Goal: Task Accomplishment & Management: Manage account settings

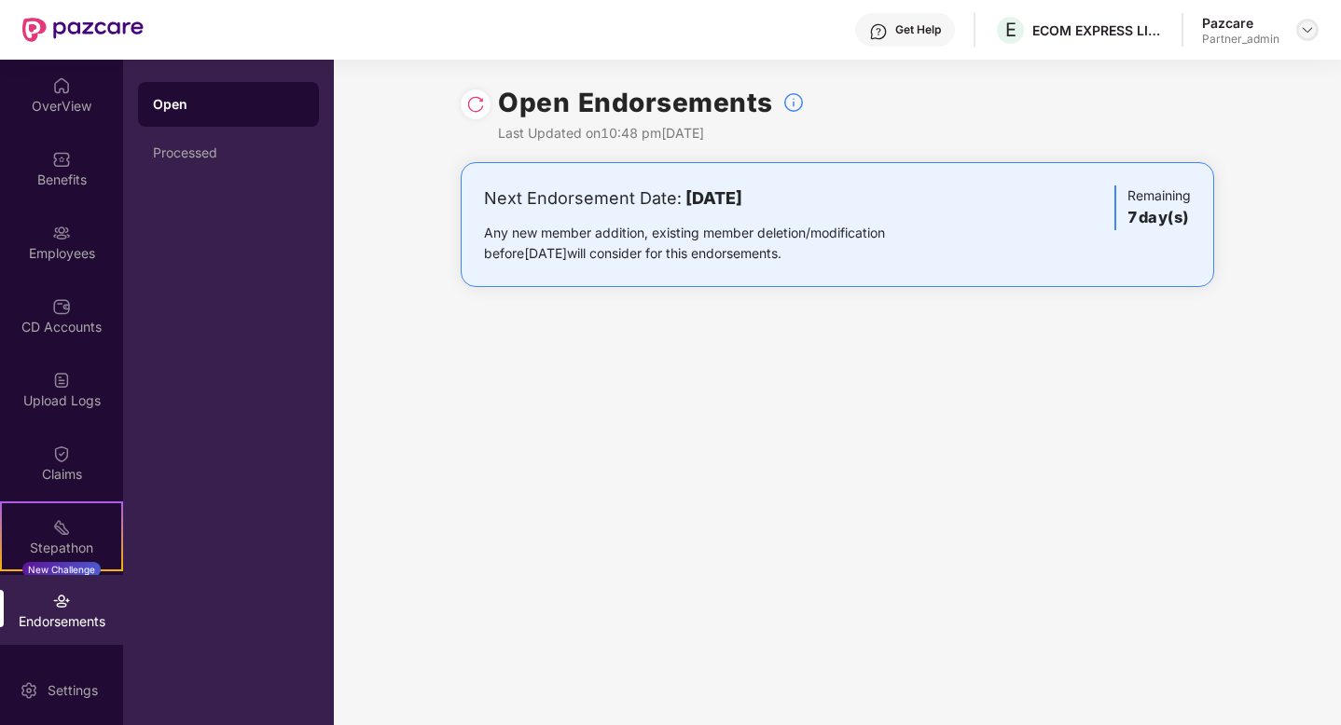
click at [1308, 25] on img at bounding box center [1307, 29] width 15 height 15
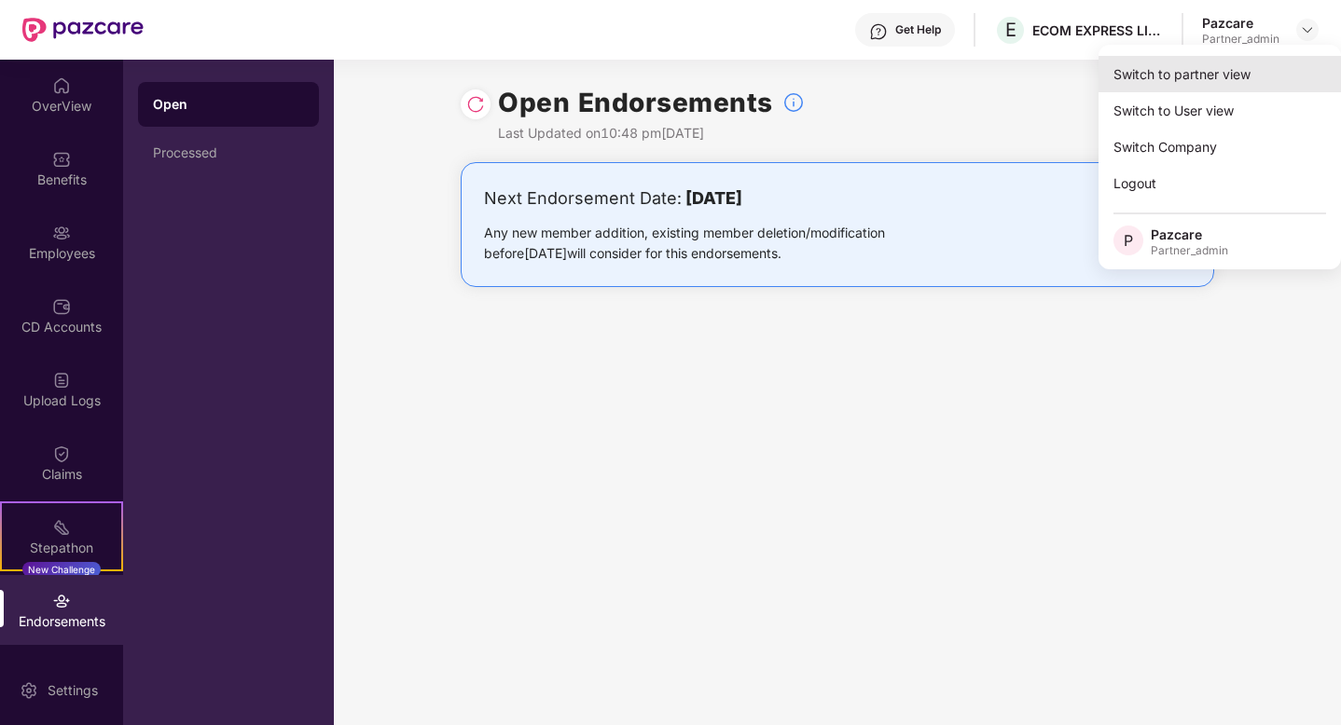
click at [1216, 70] on div "Switch to partner view" at bounding box center [1219, 74] width 242 height 36
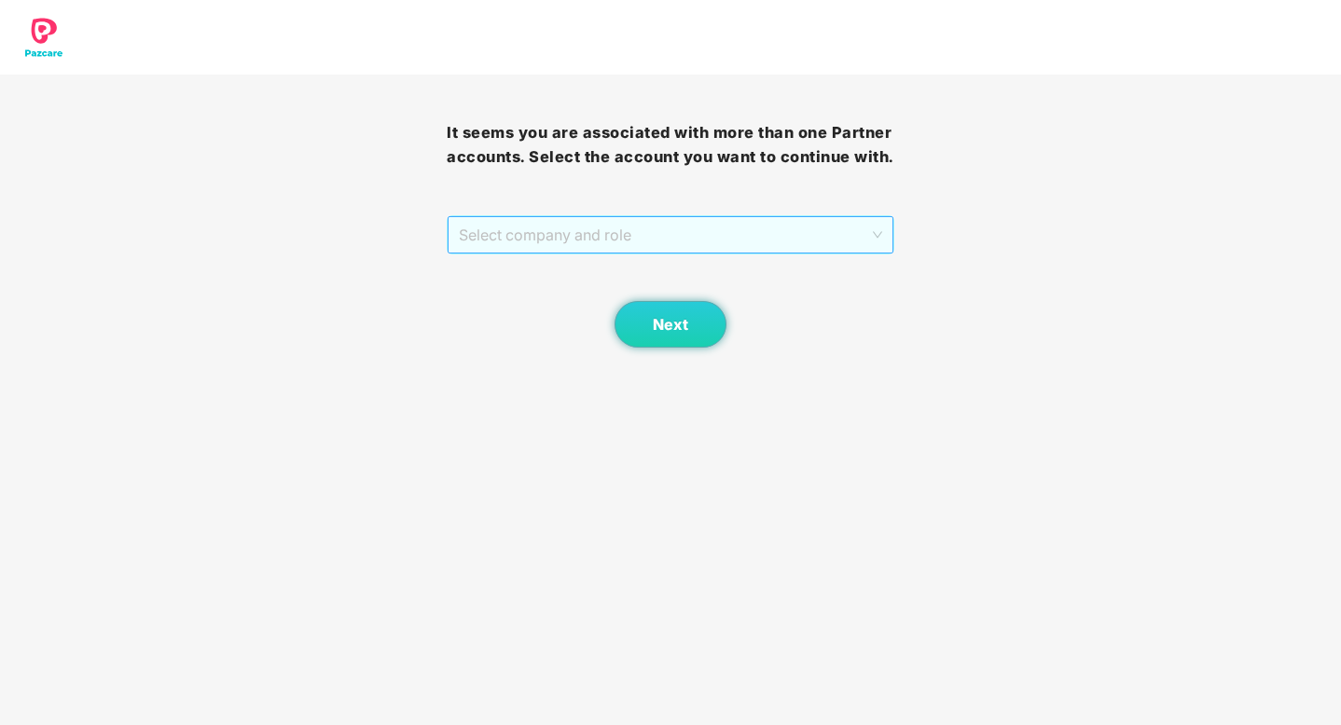
click at [809, 236] on span "Select company and role" at bounding box center [670, 234] width 422 height 35
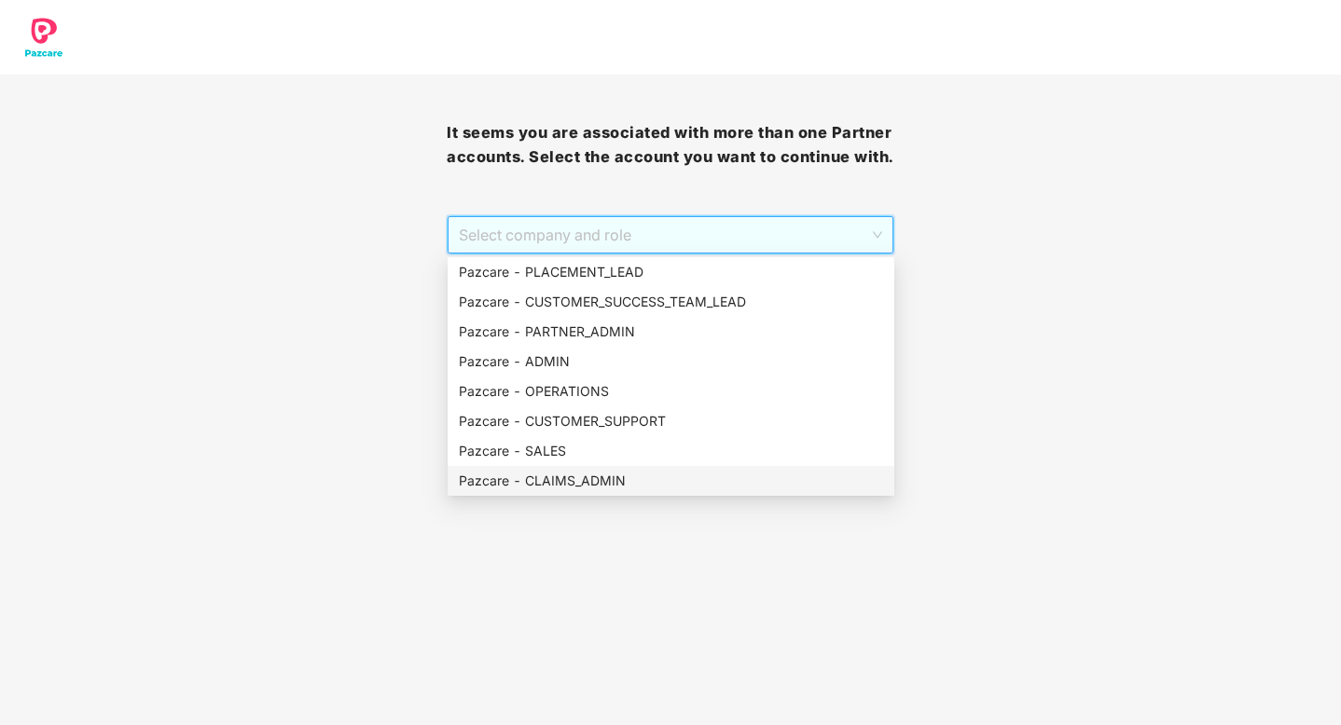
click at [600, 482] on div "Pazcare - CLAIMS_ADMIN" at bounding box center [671, 481] width 424 height 21
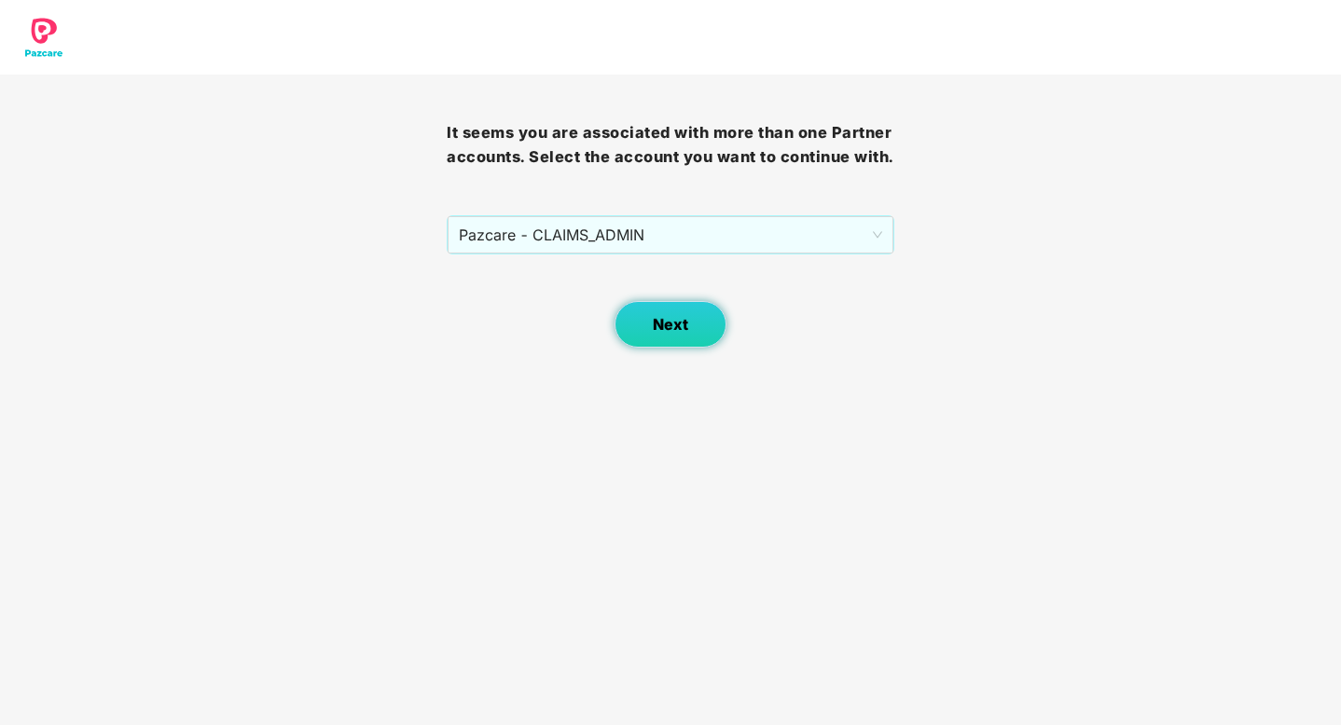
click at [644, 322] on button "Next" at bounding box center [670, 324] width 112 height 47
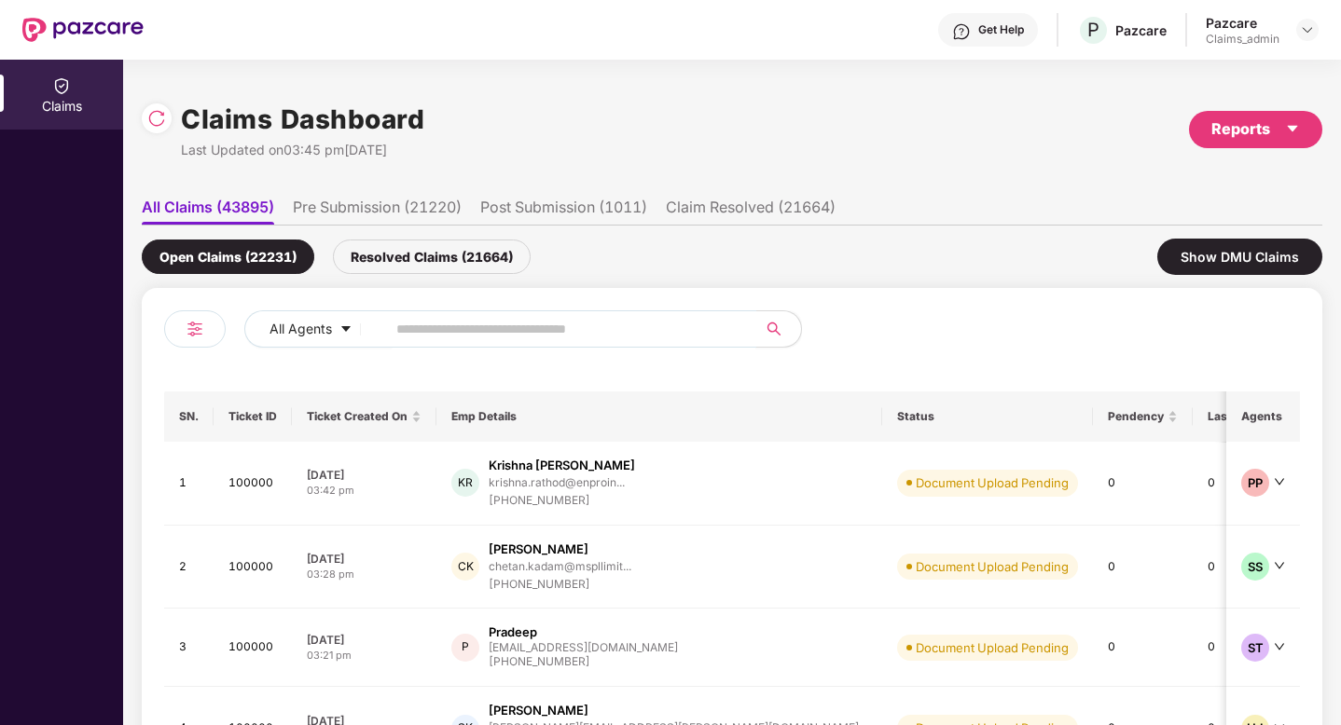
click at [410, 312] on span at bounding box center [565, 328] width 382 height 37
paste input "******"
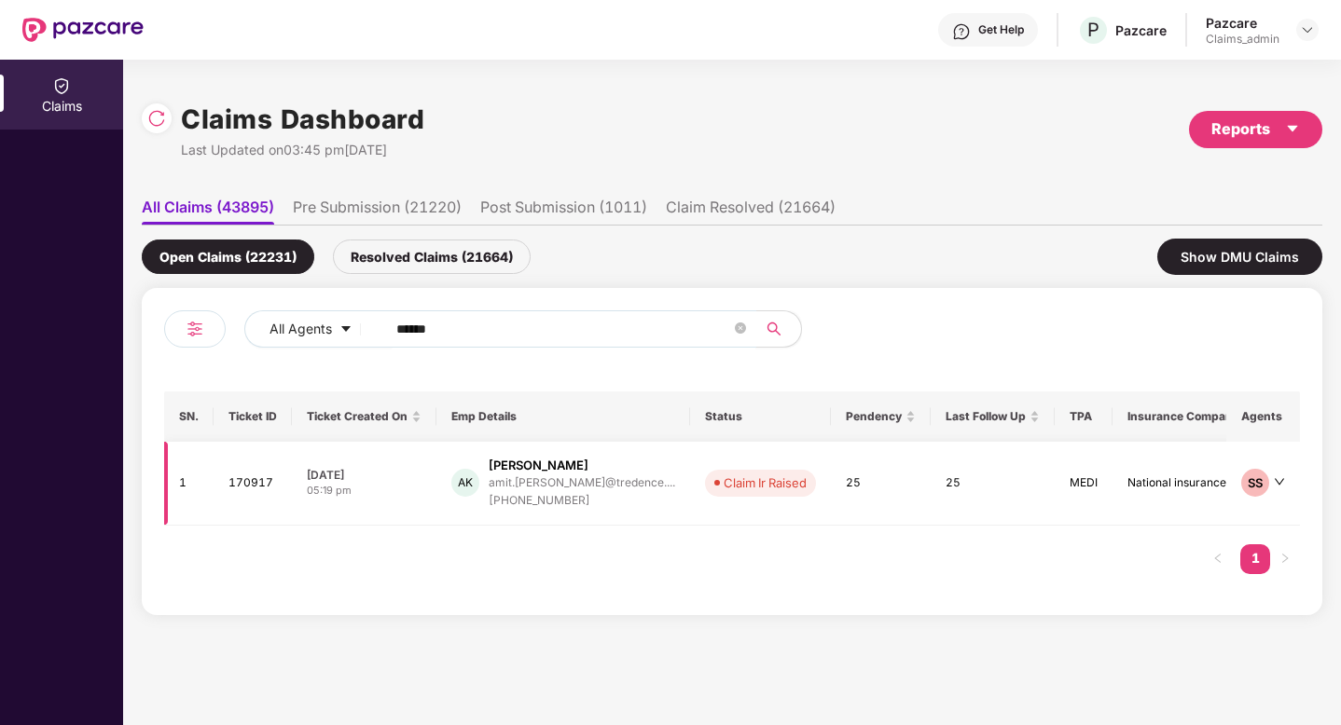
type input "******"
click at [1281, 476] on div at bounding box center [1279, 484] width 11 height 18
click at [476, 473] on div "AK" at bounding box center [465, 483] width 28 height 28
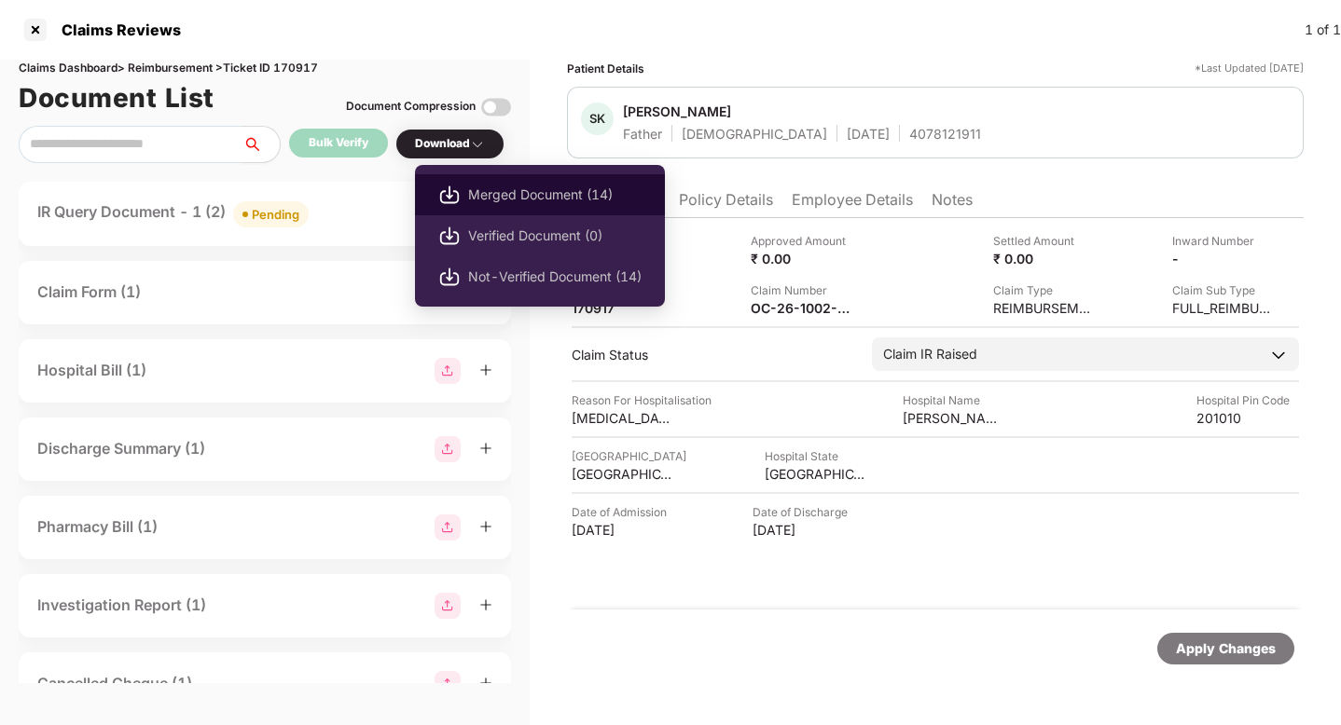
click at [497, 191] on span "Merged Document (14)" at bounding box center [554, 195] width 173 height 21
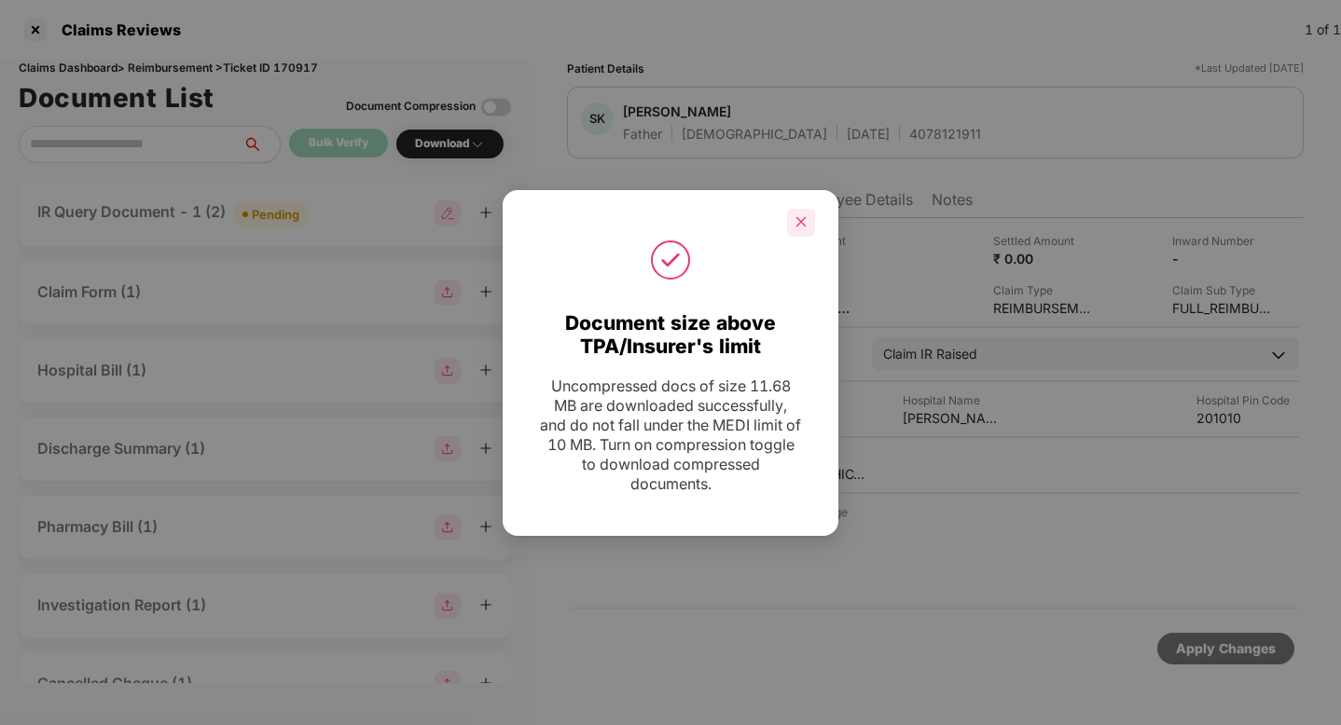
click at [804, 223] on icon "close" at bounding box center [800, 221] width 13 height 13
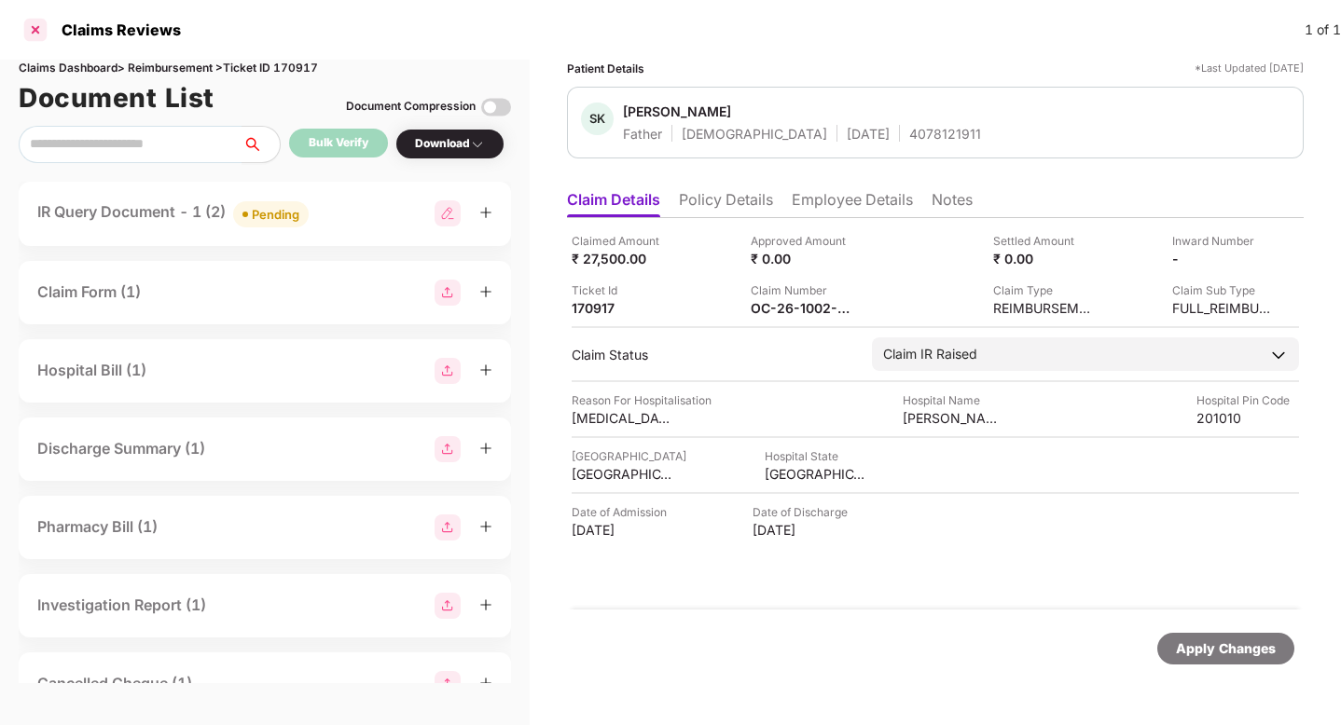
click at [34, 27] on div at bounding box center [36, 30] width 30 height 30
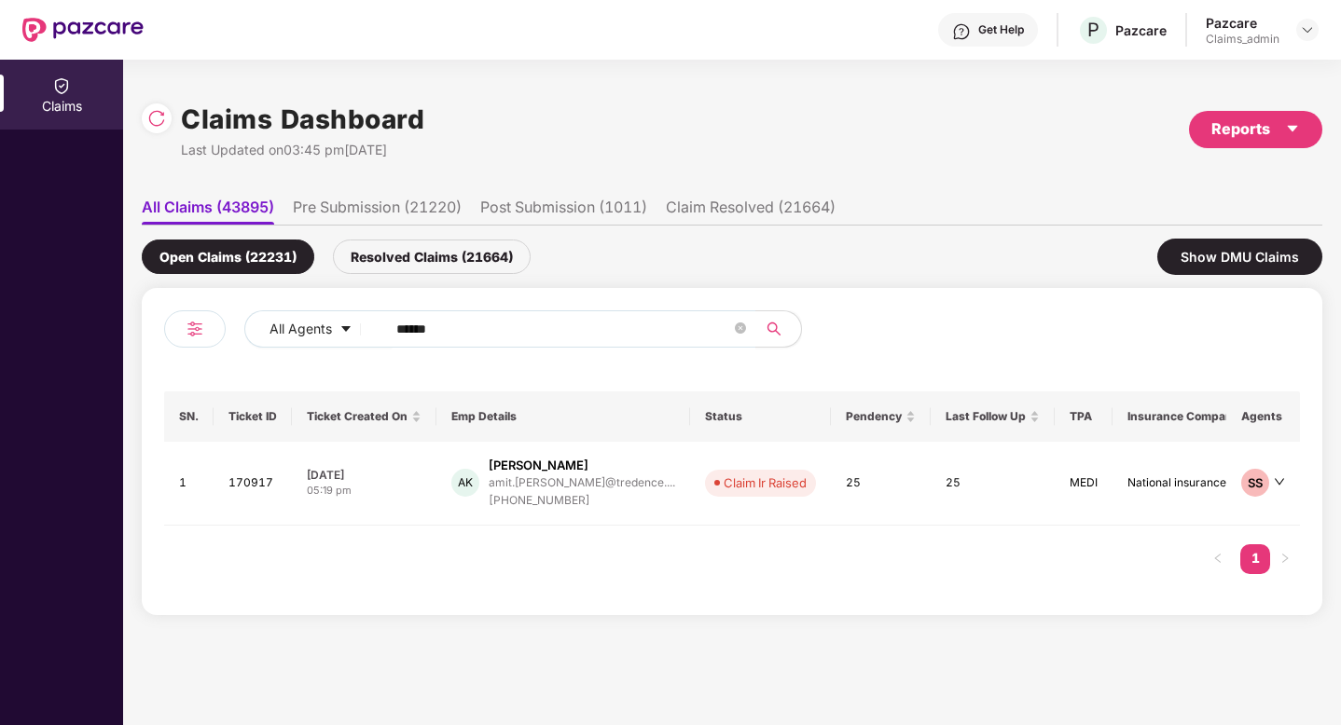
click at [582, 284] on div "Open Claims (22231) Resolved Claims (21664) Show DMU Claims" at bounding box center [732, 257] width 1180 height 62
click at [1304, 26] on img at bounding box center [1307, 29] width 15 height 15
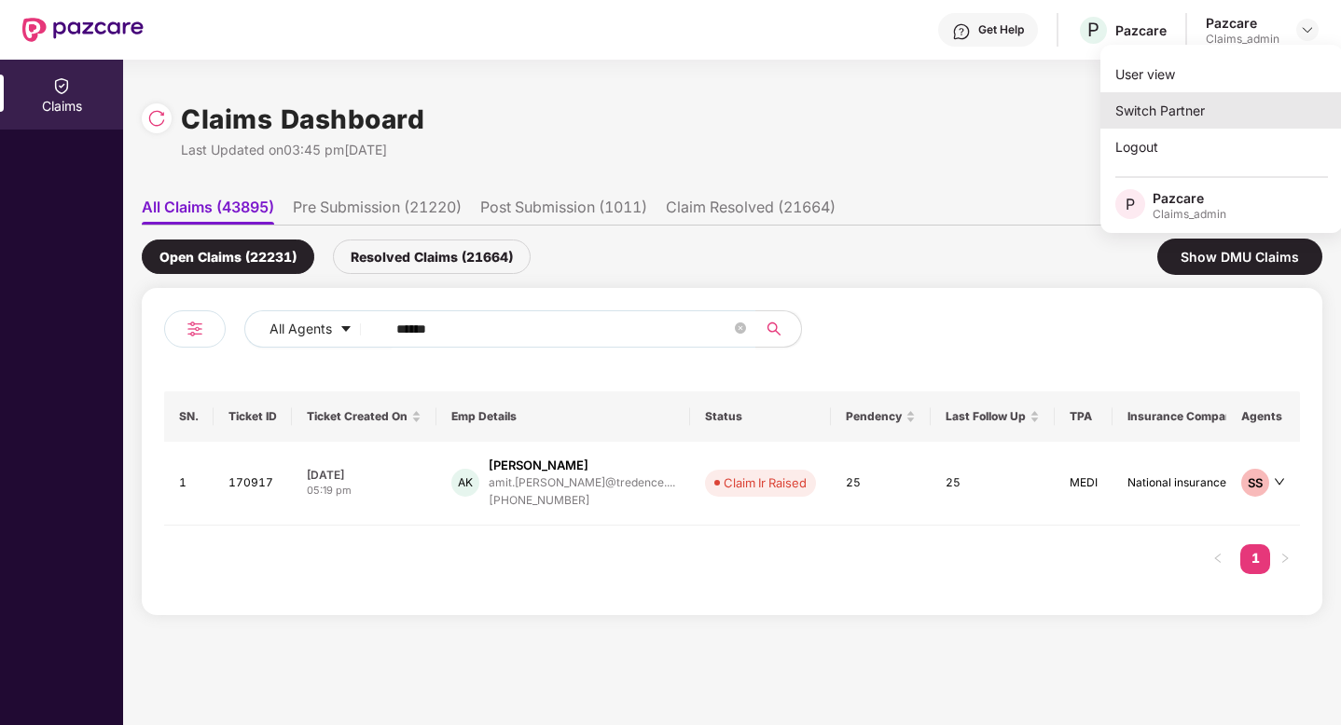
click at [1199, 106] on div "Switch Partner" at bounding box center [1221, 110] width 242 height 36
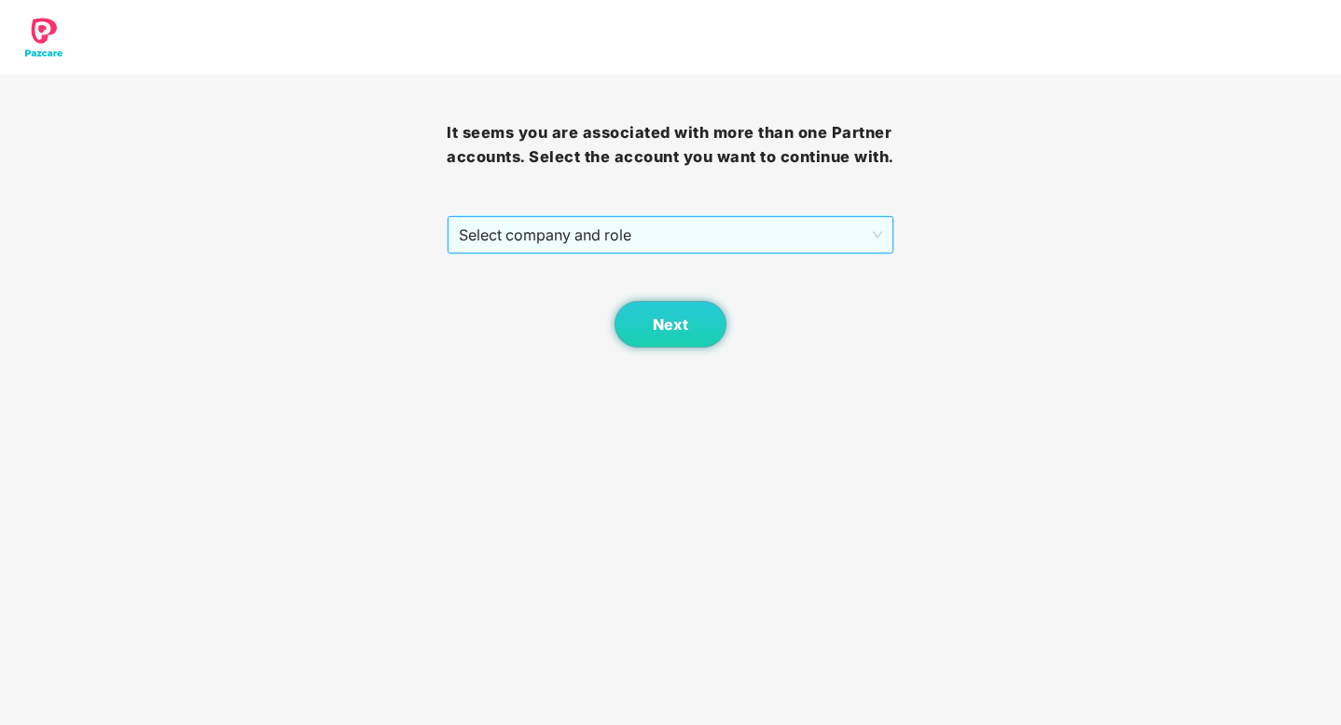
click at [660, 234] on span "Select company and role" at bounding box center [670, 234] width 422 height 35
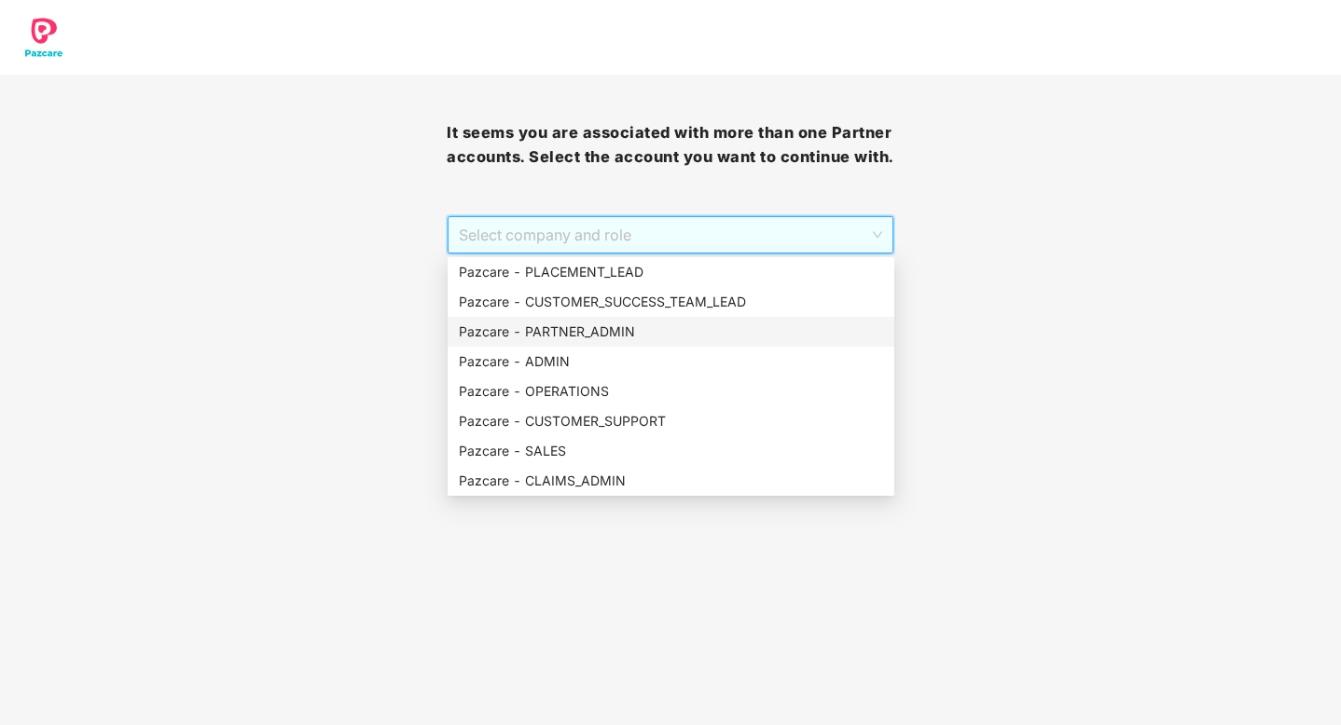
click at [588, 332] on div "Pazcare - PARTNER_ADMIN" at bounding box center [671, 332] width 424 height 21
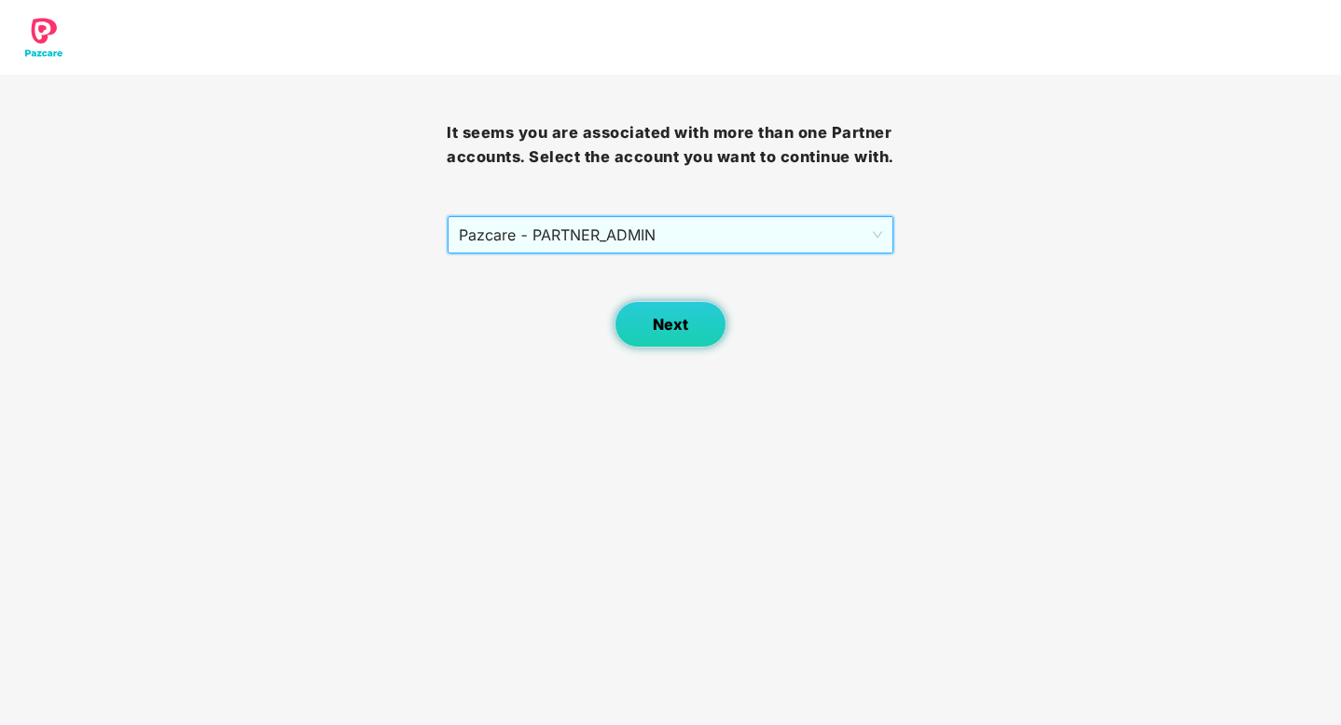
click at [638, 322] on button "Next" at bounding box center [670, 324] width 112 height 47
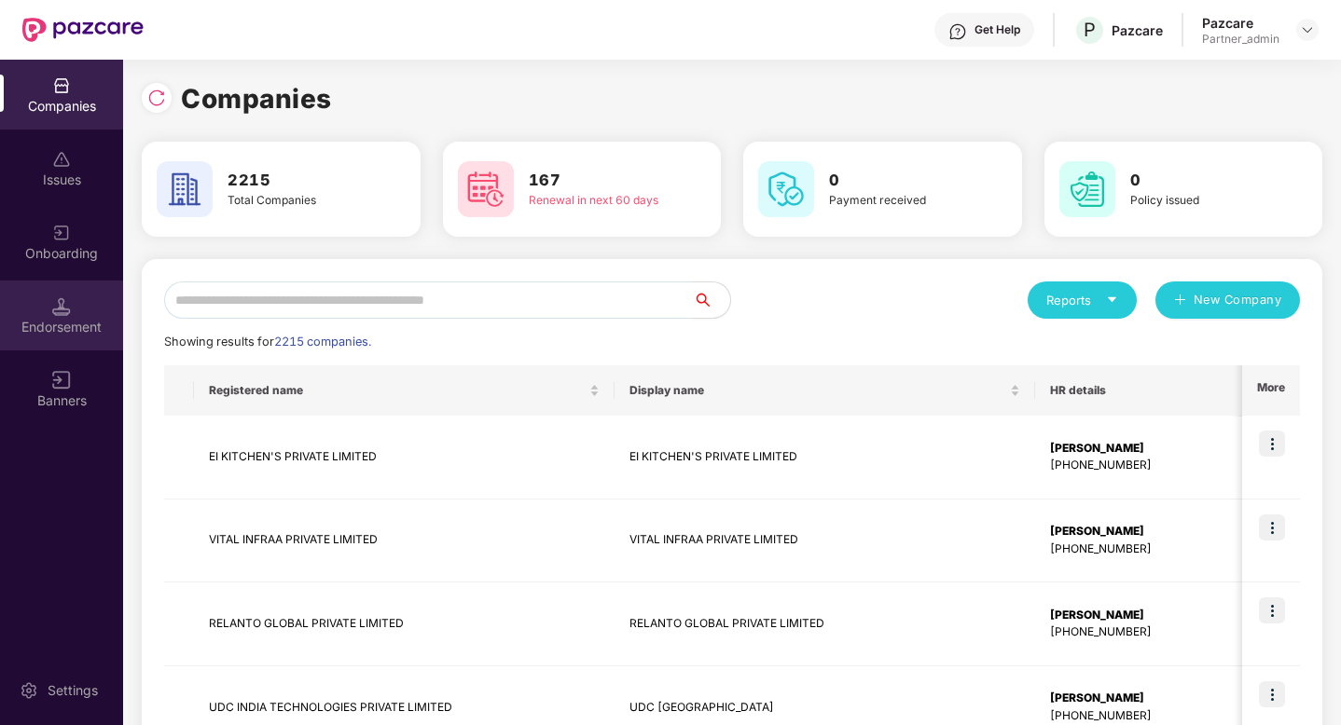
click at [68, 330] on div "Endorsement" at bounding box center [61, 327] width 123 height 19
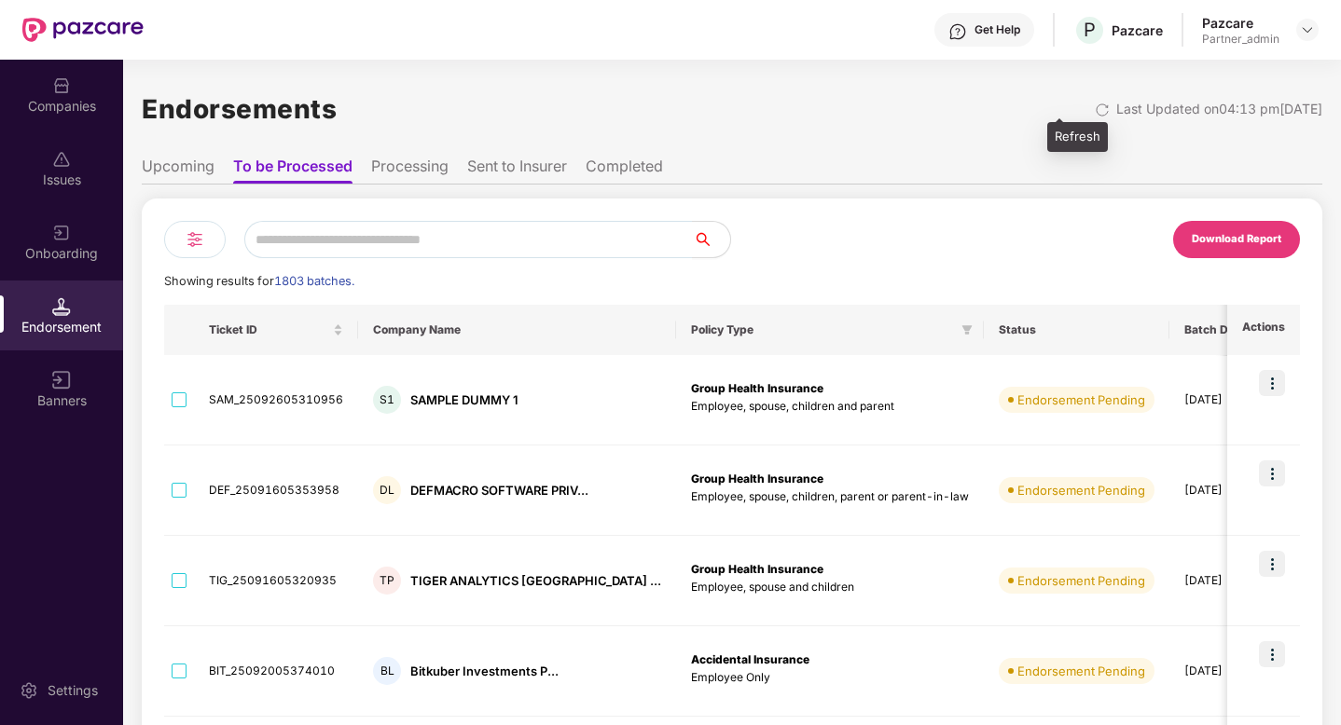
click at [1095, 103] on div at bounding box center [1105, 108] width 21 height 19
click at [1095, 108] on img at bounding box center [1102, 110] width 15 height 15
click at [188, 243] on img at bounding box center [195, 239] width 22 height 22
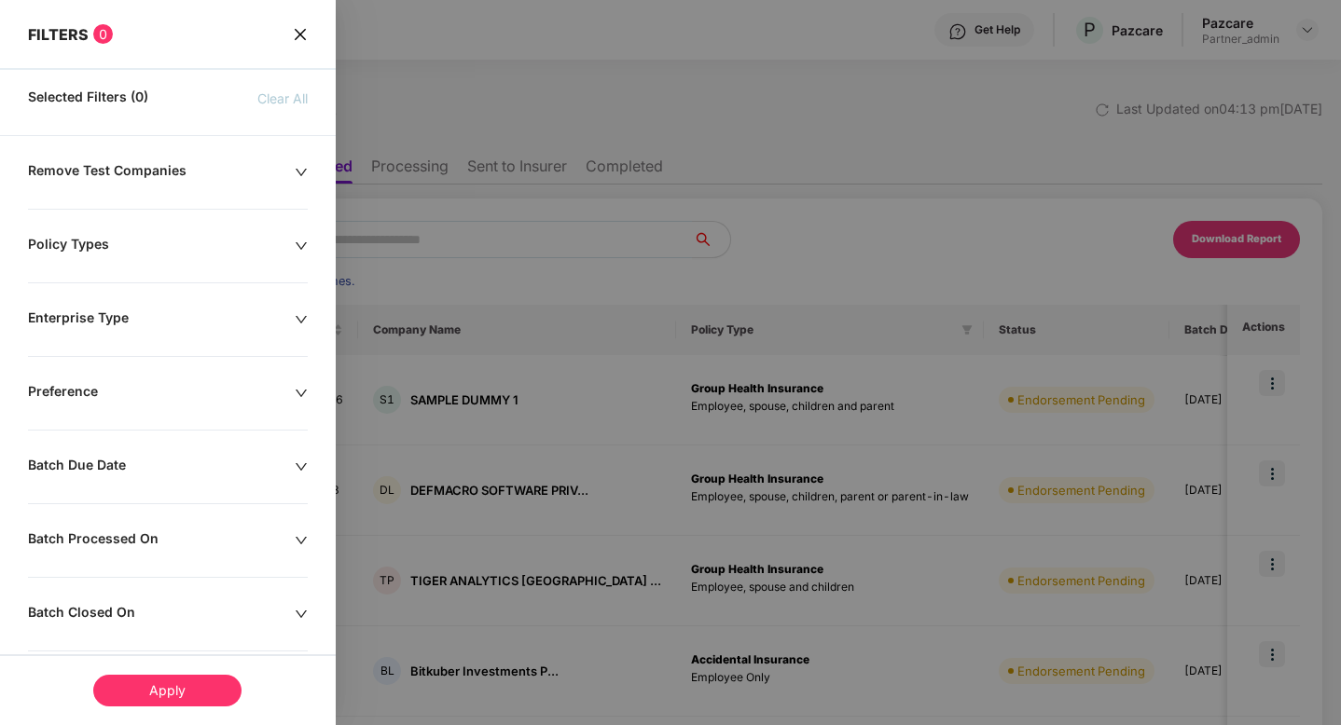
click at [981, 165] on div at bounding box center [670, 362] width 1341 height 725
click at [299, 35] on icon "close" at bounding box center [299, 33] width 11 height 11
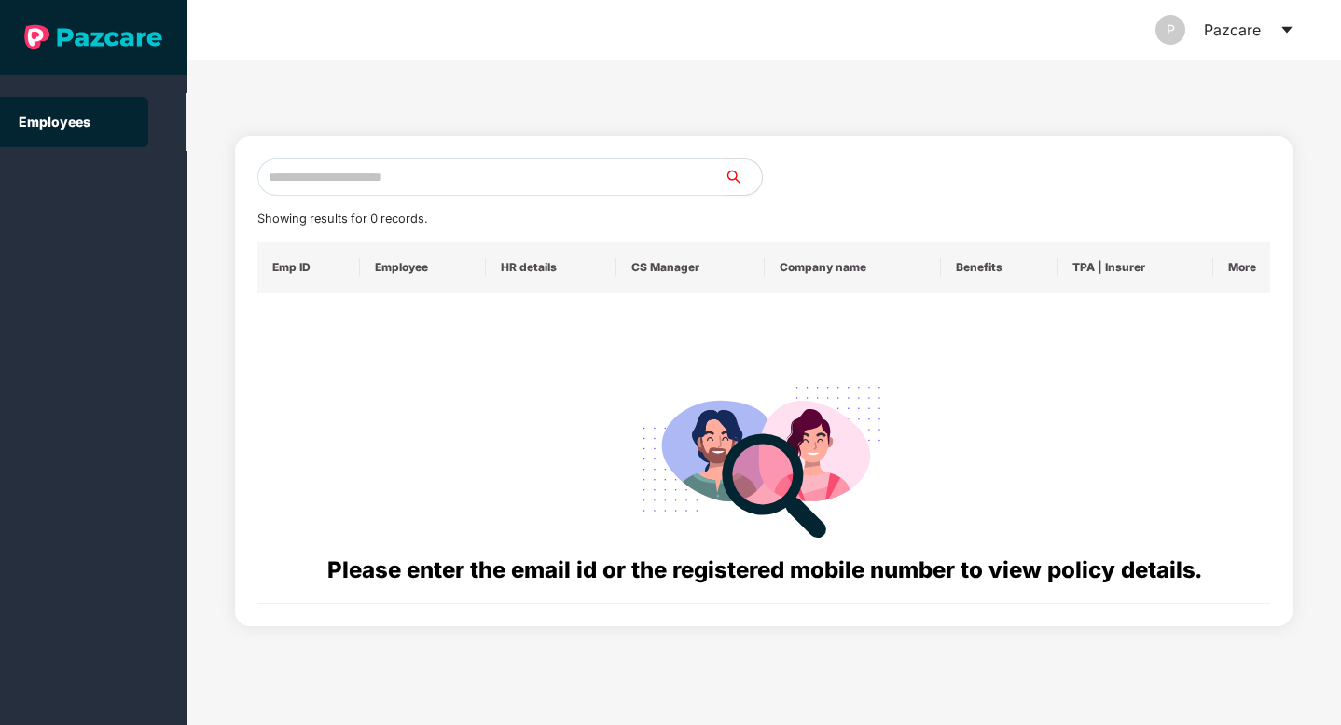
click at [1285, 32] on icon "caret-down" at bounding box center [1286, 29] width 15 height 15
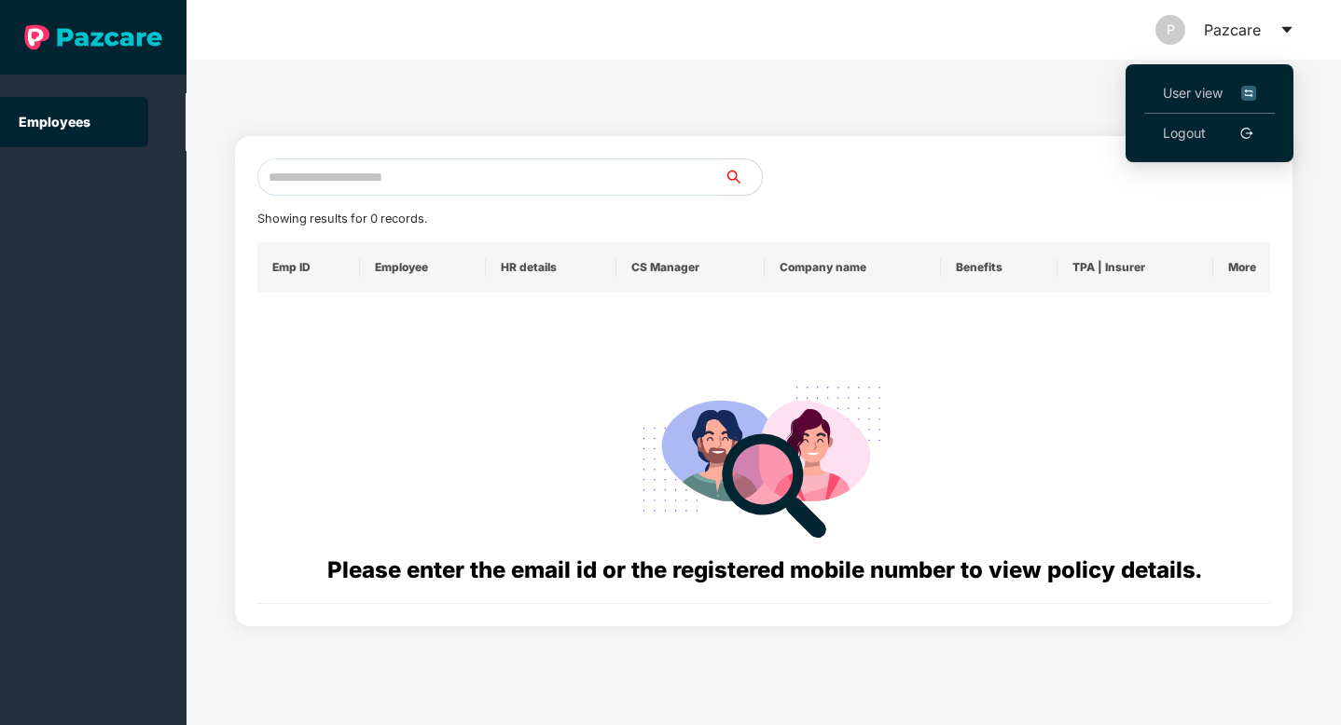
click at [1183, 90] on span "User view" at bounding box center [1209, 93] width 93 height 21
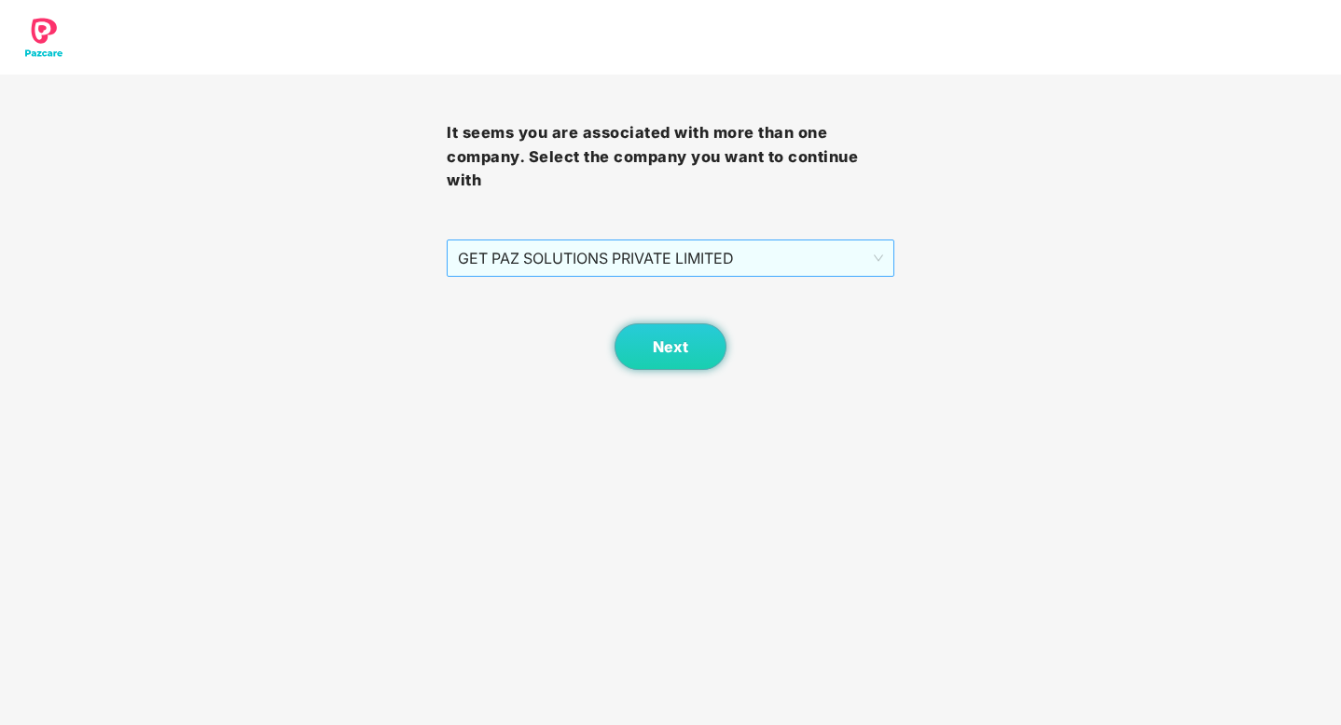
click at [769, 241] on span "GET PAZ SOLUTIONS PRIVATE LIMITED" at bounding box center [670, 258] width 424 height 35
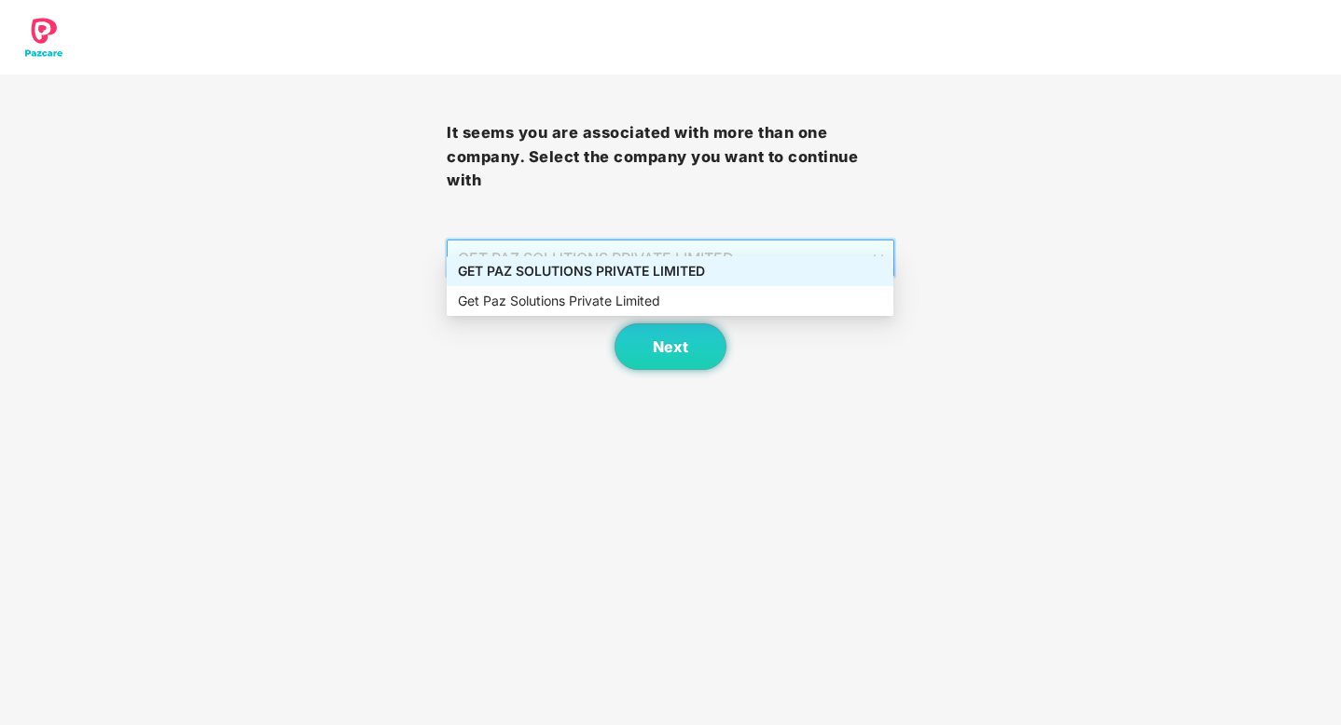
click at [545, 269] on div "GET PAZ SOLUTIONS PRIVATE LIMITED" at bounding box center [670, 271] width 424 height 21
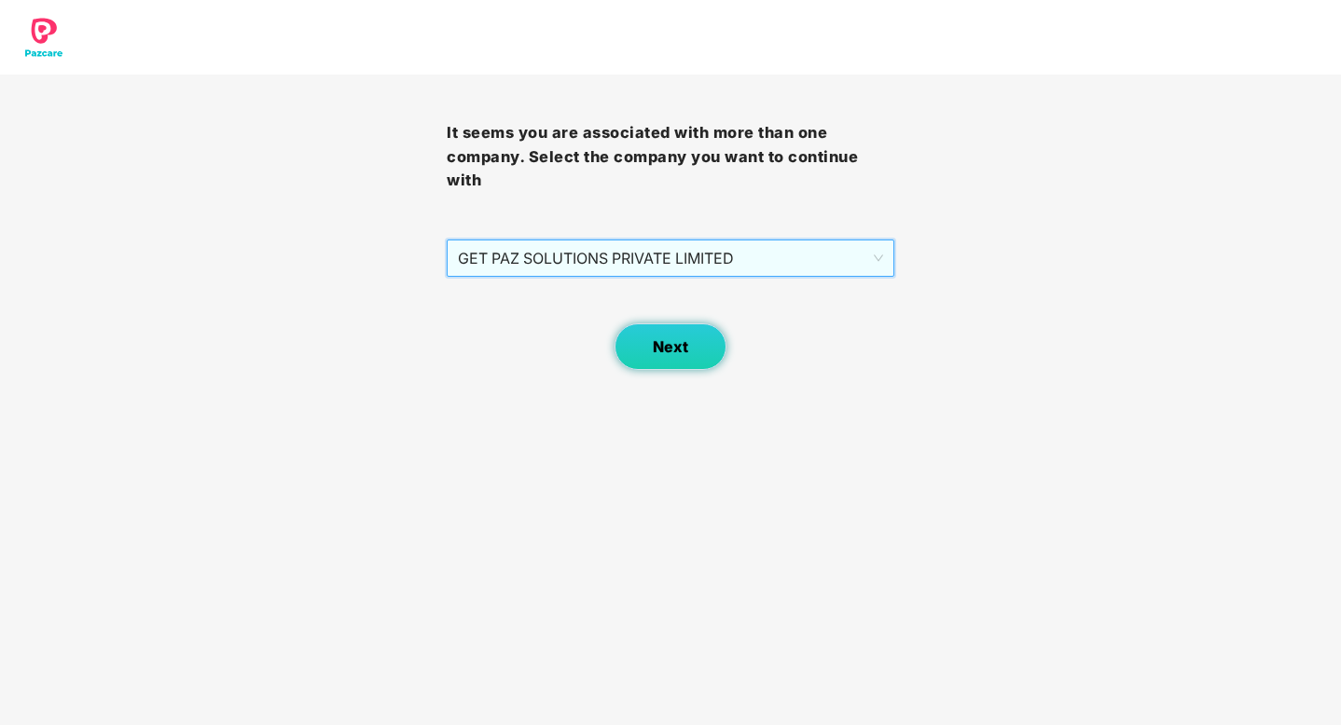
click at [662, 338] on span "Next" at bounding box center [670, 347] width 35 height 18
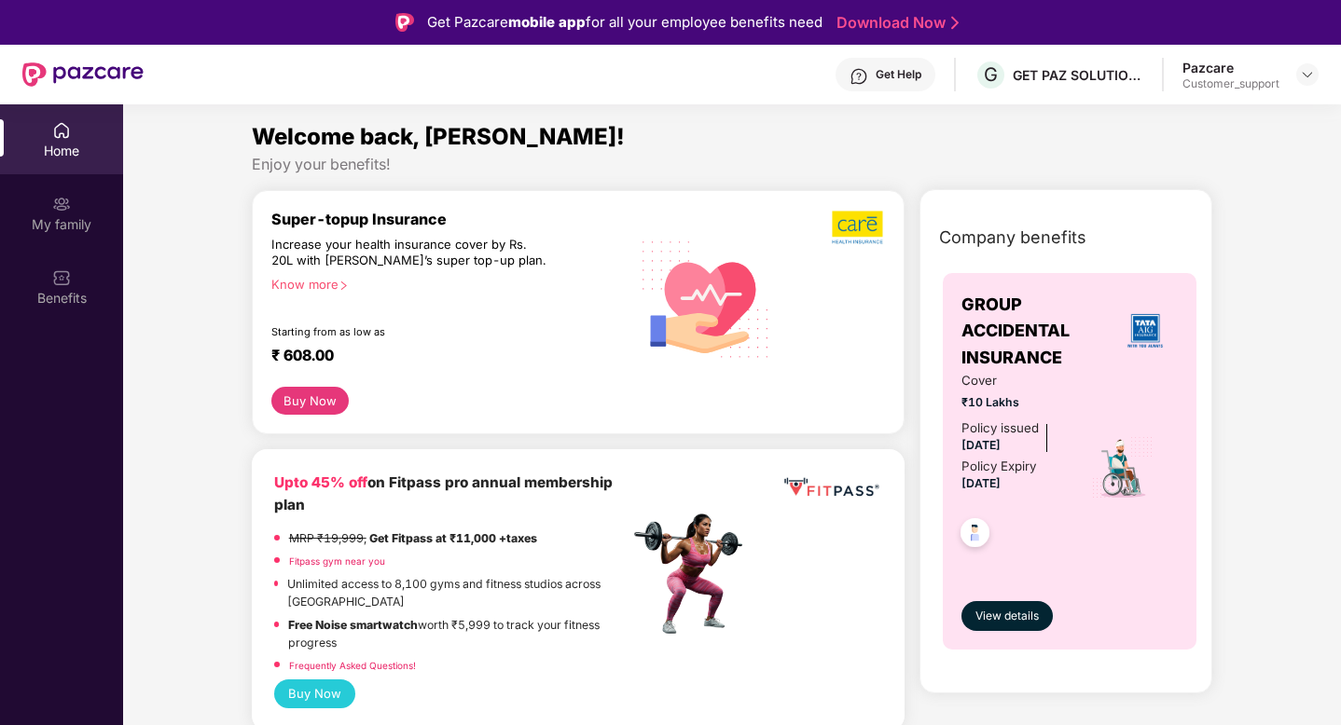
click at [1296, 66] on div at bounding box center [1307, 74] width 22 height 22
click at [1318, 78] on header "Get Help G GET PAZ SOLUTIONS PRIVATE LIMTED Pazcare Customer_support" at bounding box center [670, 75] width 1341 height 60
click at [1300, 74] on img at bounding box center [1307, 74] width 15 height 15
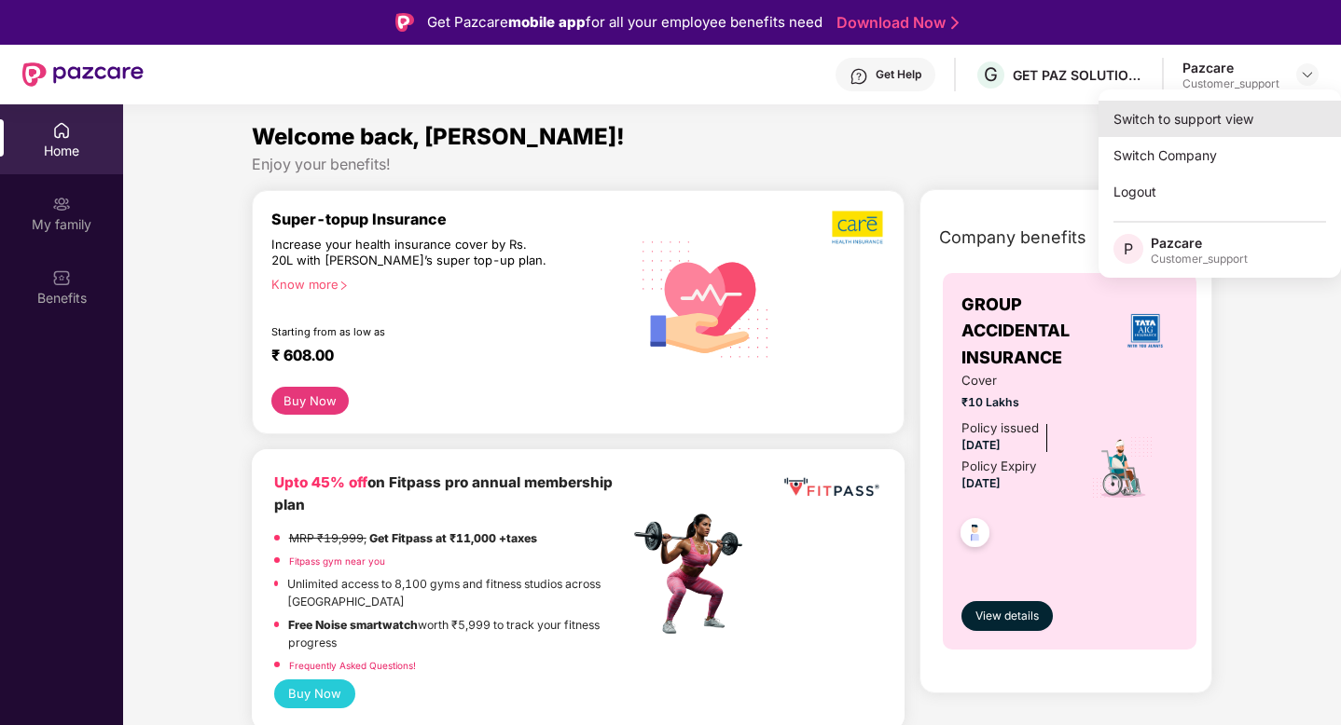
click at [1200, 130] on div "Switch to support view" at bounding box center [1219, 119] width 242 height 36
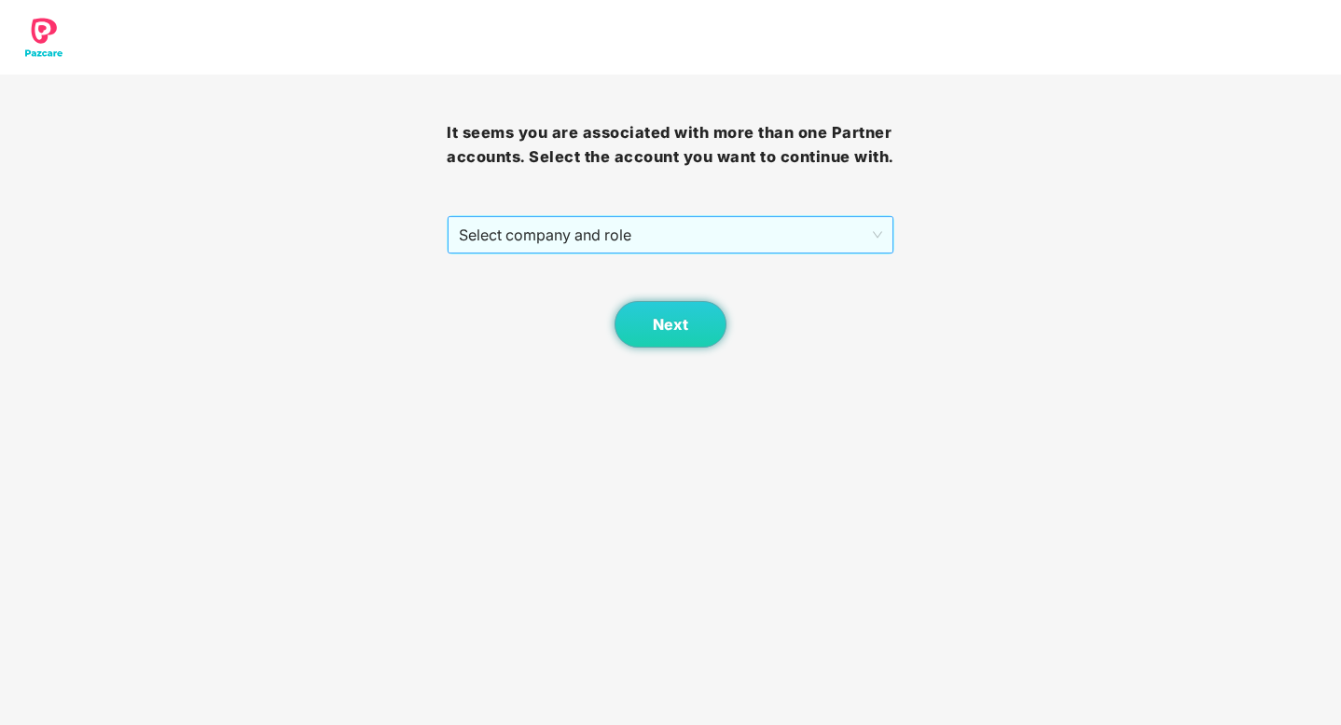
click at [781, 228] on span "Select company and role" at bounding box center [670, 234] width 422 height 35
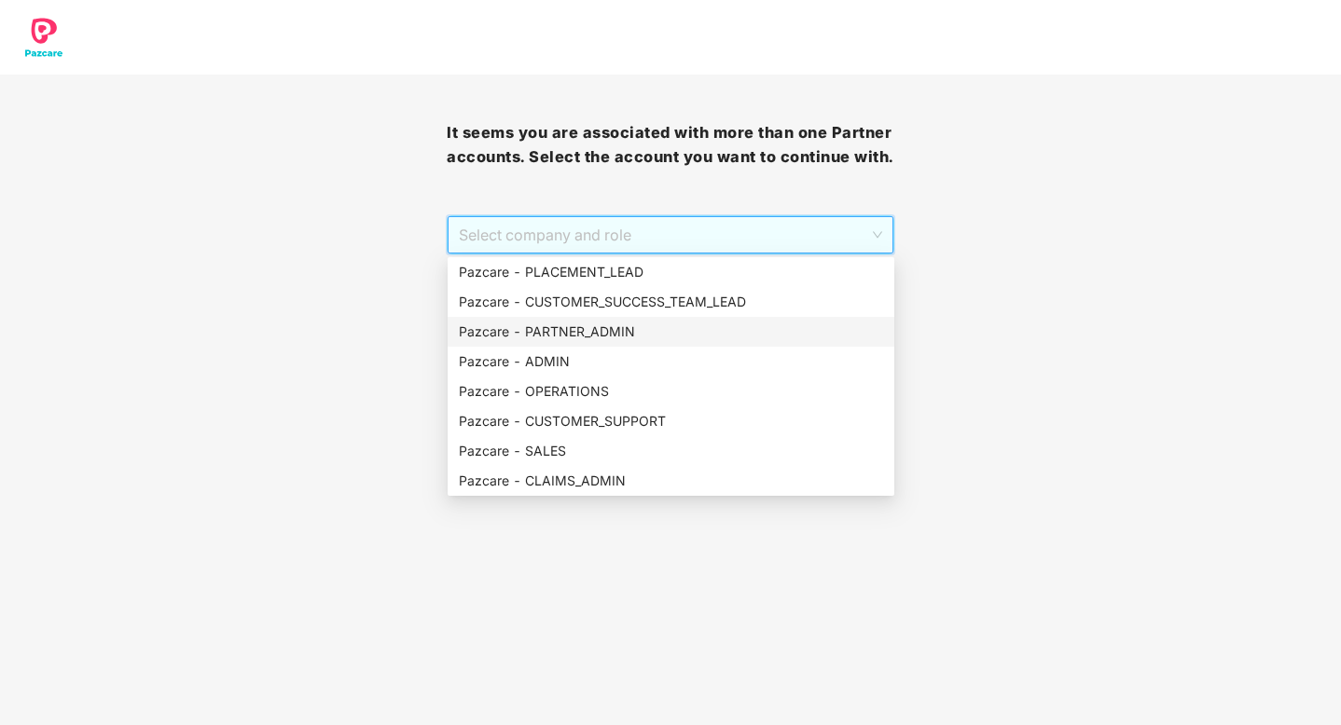
click at [598, 335] on div "Pazcare - PARTNER_ADMIN" at bounding box center [671, 332] width 424 height 21
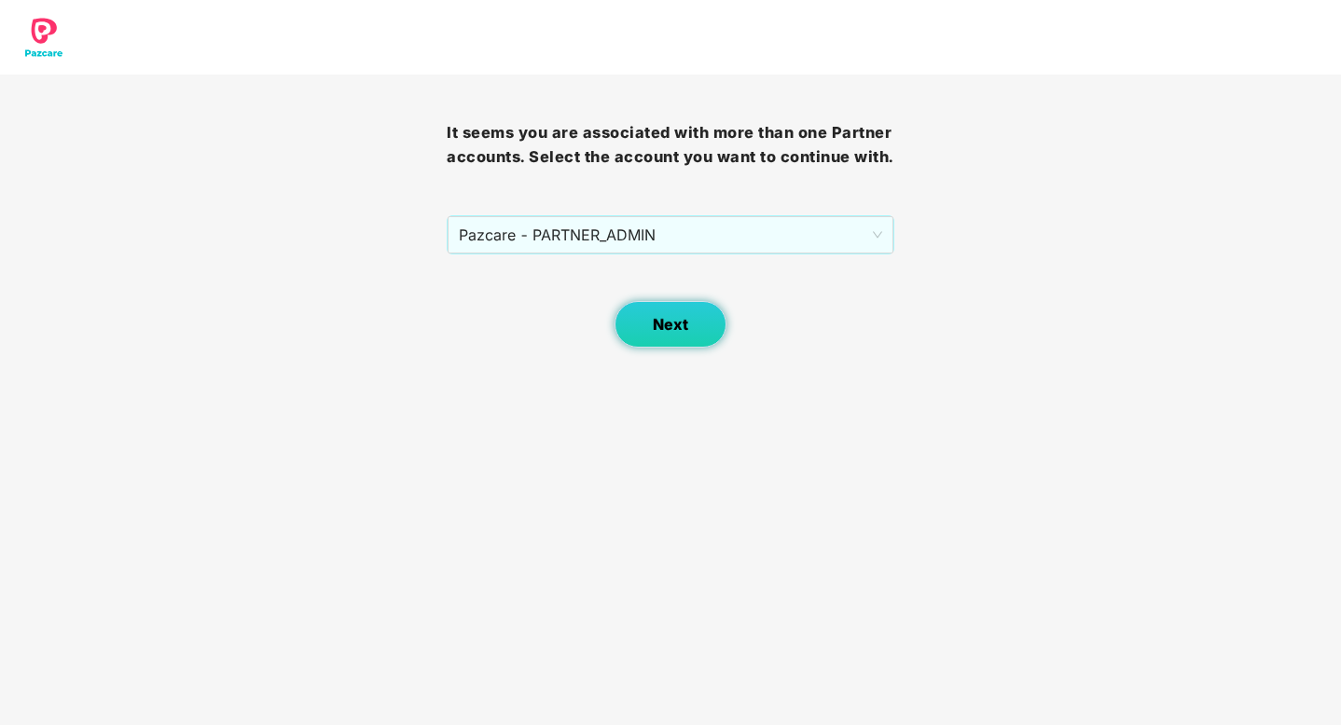
click at [660, 337] on button "Next" at bounding box center [670, 324] width 112 height 47
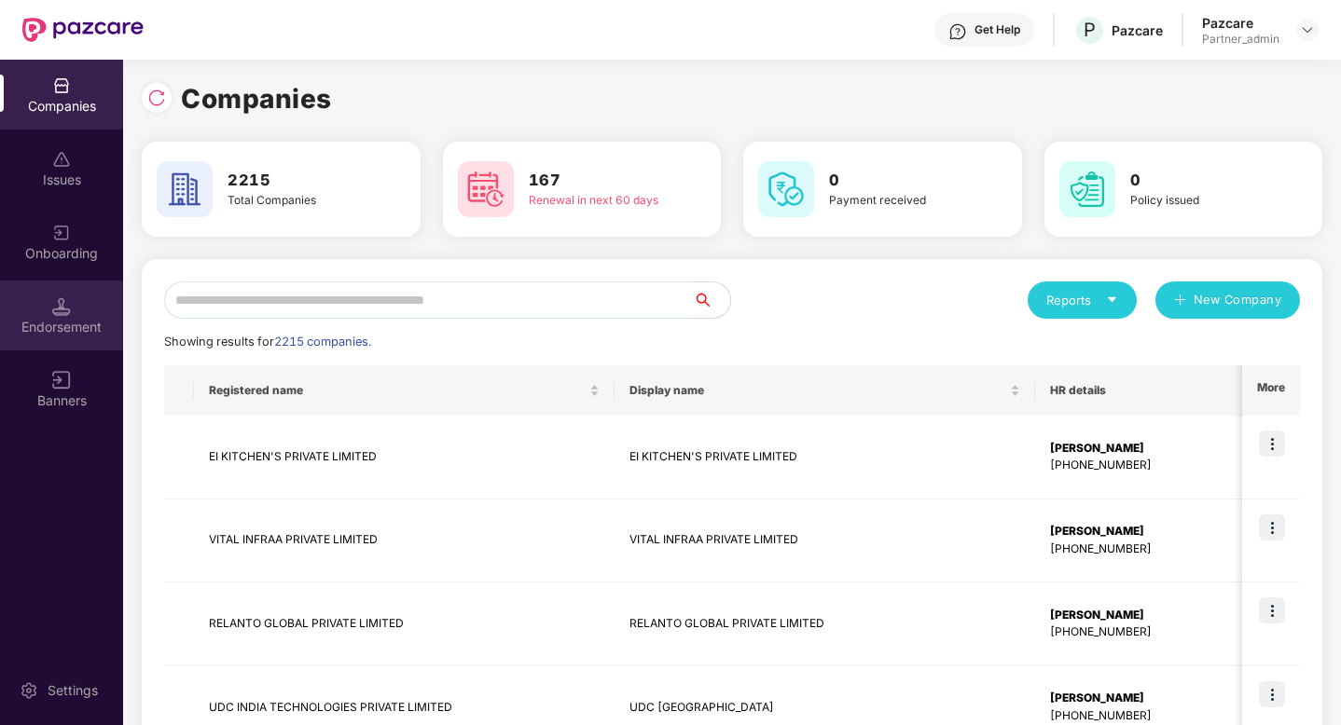
click at [39, 325] on div "Endorsement" at bounding box center [61, 327] width 123 height 19
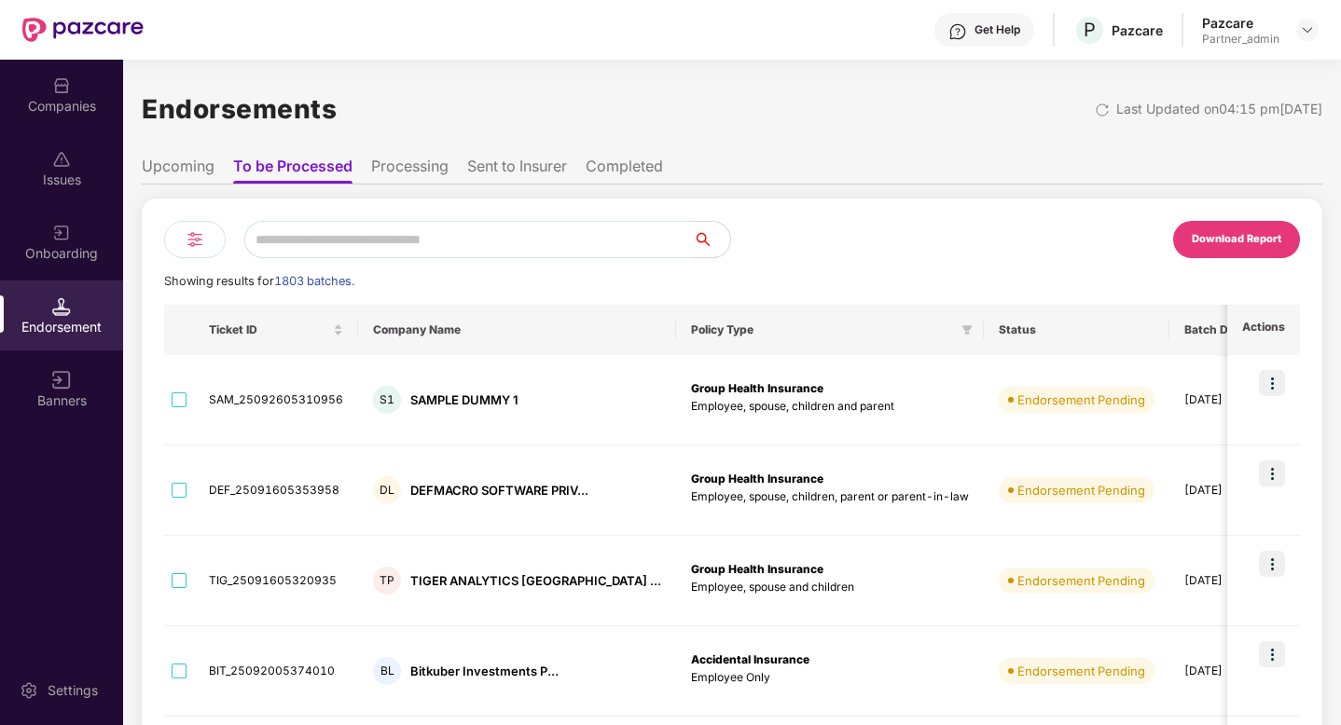
click at [212, 244] on div at bounding box center [195, 239] width 62 height 37
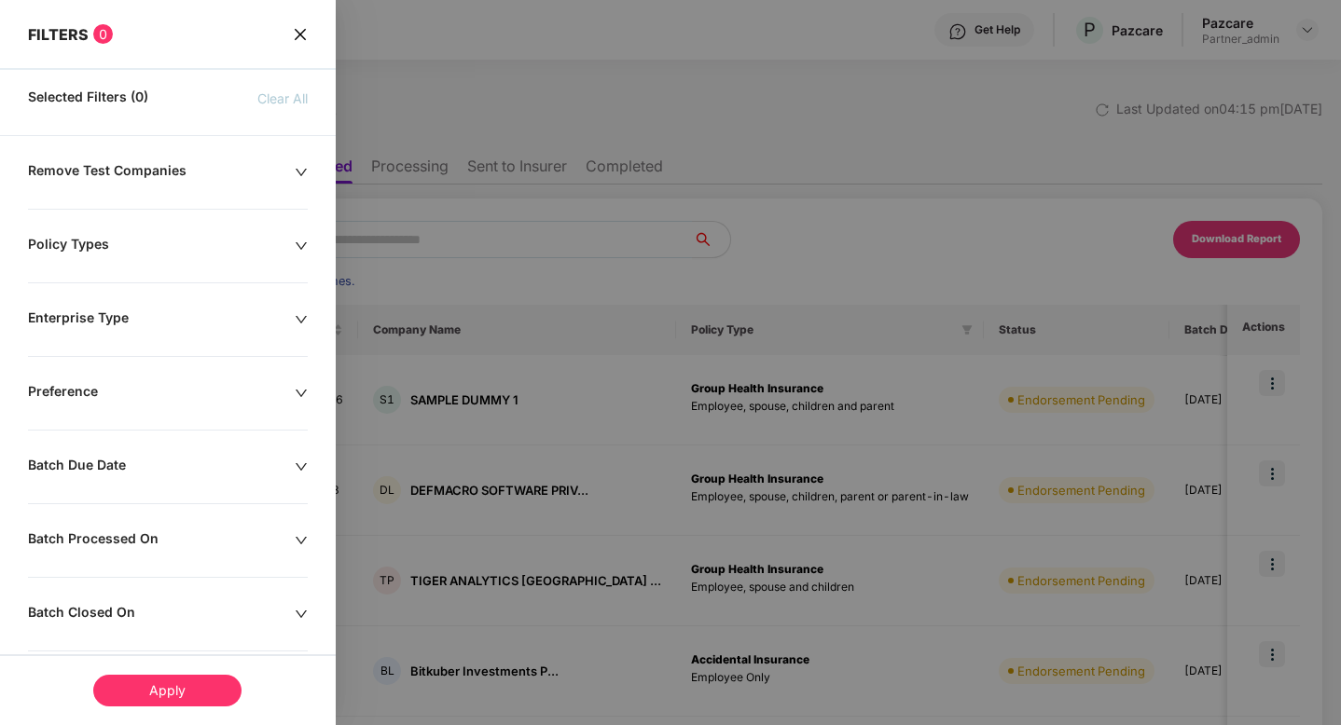
click at [154, 447] on div "Remove Test Companies Policy Types Enterprise Type Preference Batch Due Date Ba…" at bounding box center [168, 641] width 336 height 958
click at [1141, 205] on div at bounding box center [670, 362] width 1341 height 725
click at [303, 39] on icon "close" at bounding box center [299, 33] width 11 height 11
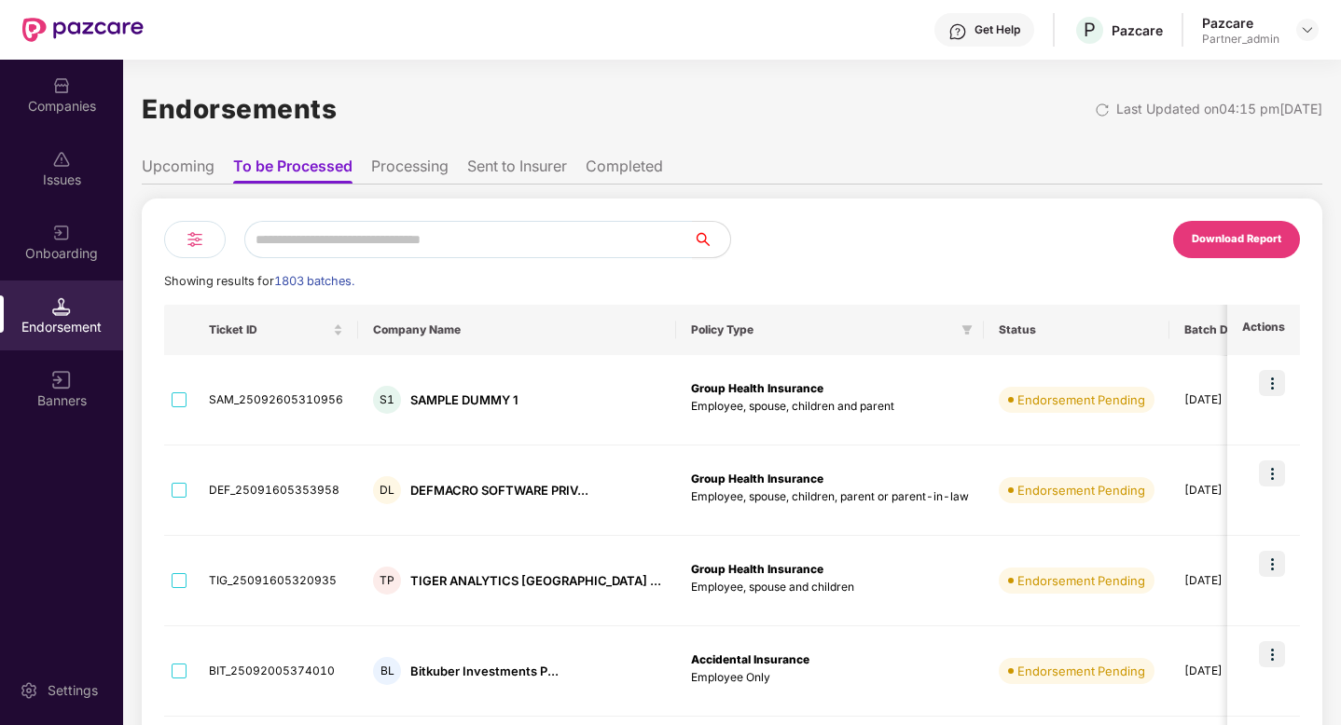
click at [1236, 254] on div "Download Report" at bounding box center [1236, 239] width 127 height 37
